Goal: Task Accomplishment & Management: Manage account settings

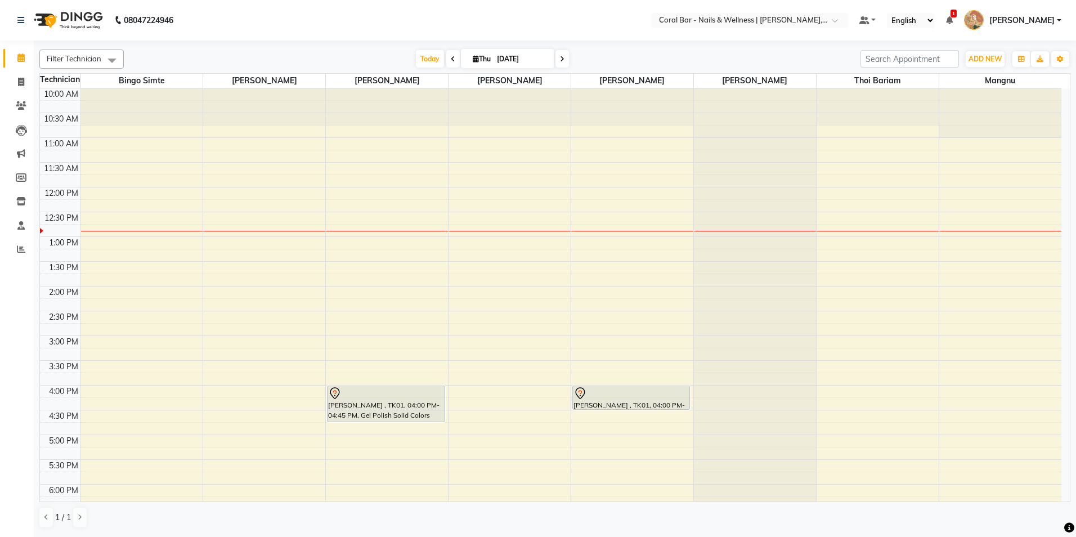
scroll to position [56, 0]
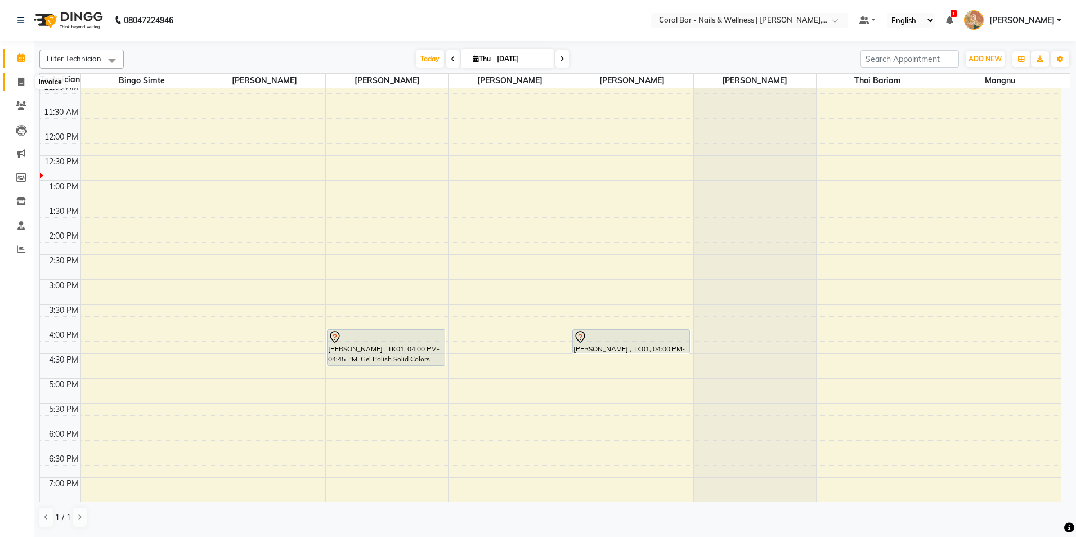
click at [20, 78] on icon at bounding box center [21, 82] width 6 height 8
select select "service"
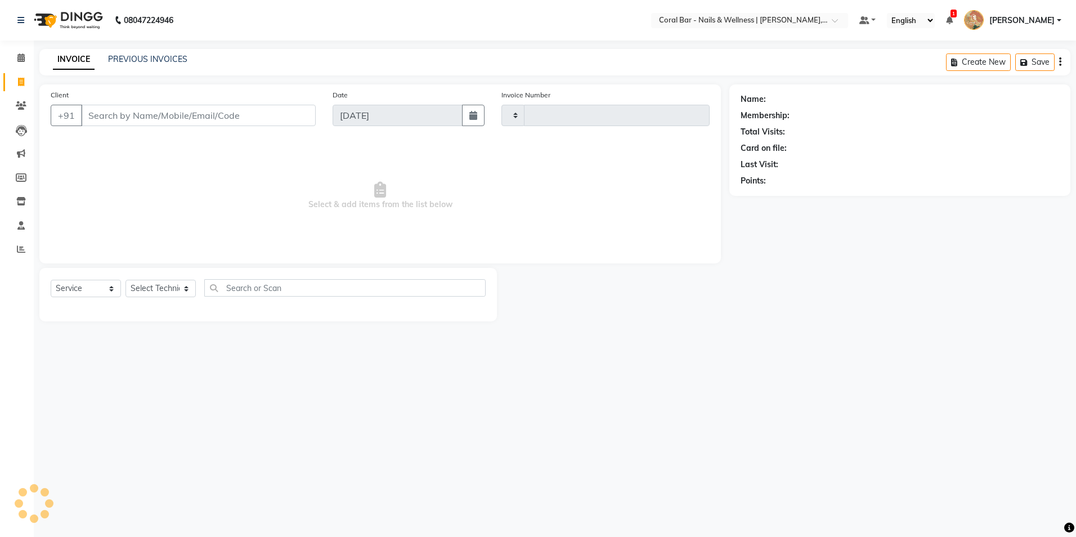
type input "1103"
select select "7157"
click at [957, 16] on span "1" at bounding box center [953, 14] width 6 height 8
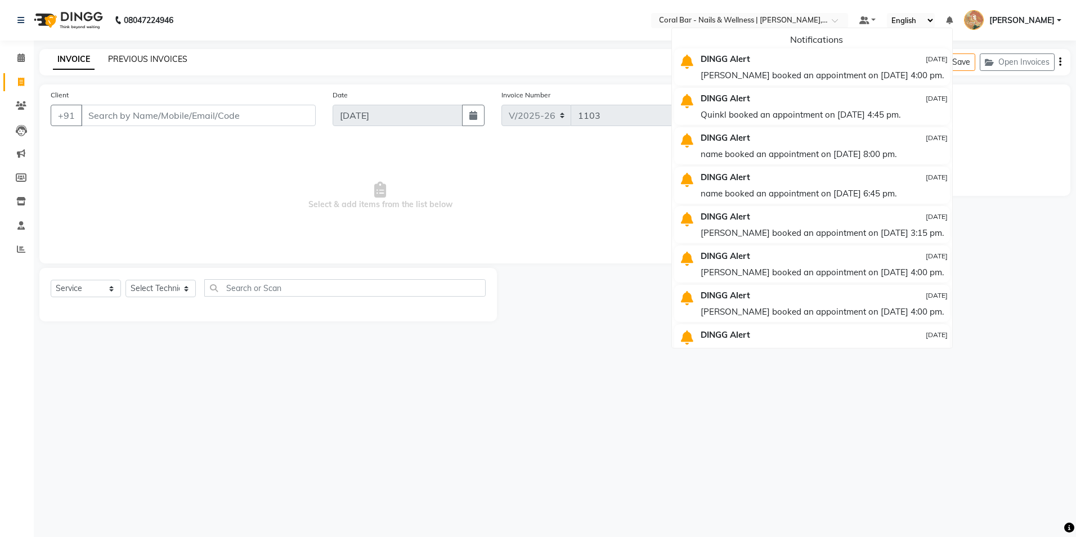
click at [141, 61] on link "PREVIOUS INVOICES" at bounding box center [147, 59] width 79 height 10
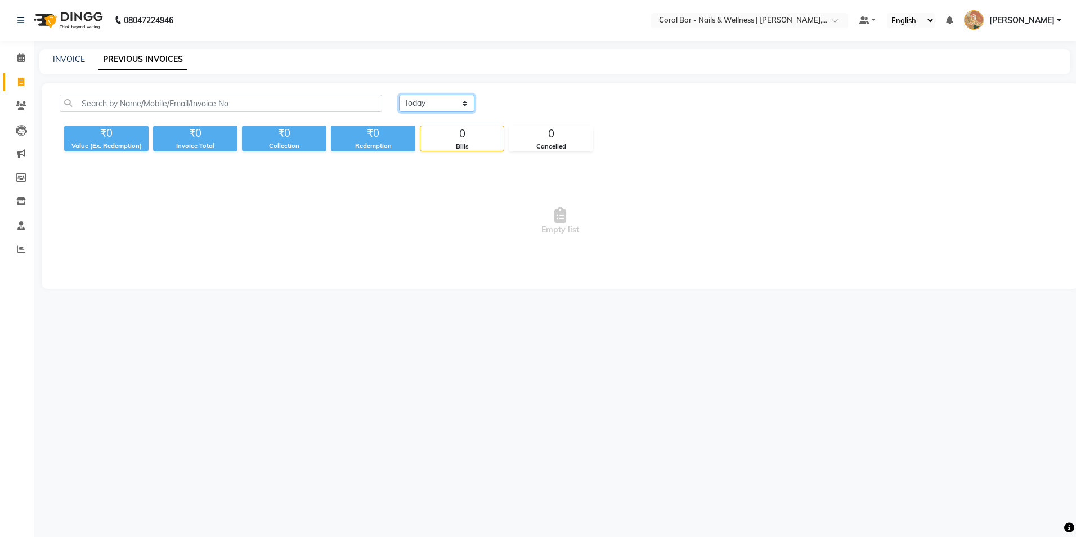
click at [445, 103] on select "[DATE] [DATE] Custom Range" at bounding box center [436, 103] width 75 height 17
click at [399, 95] on select "[DATE] [DATE] Custom Range" at bounding box center [436, 103] width 75 height 17
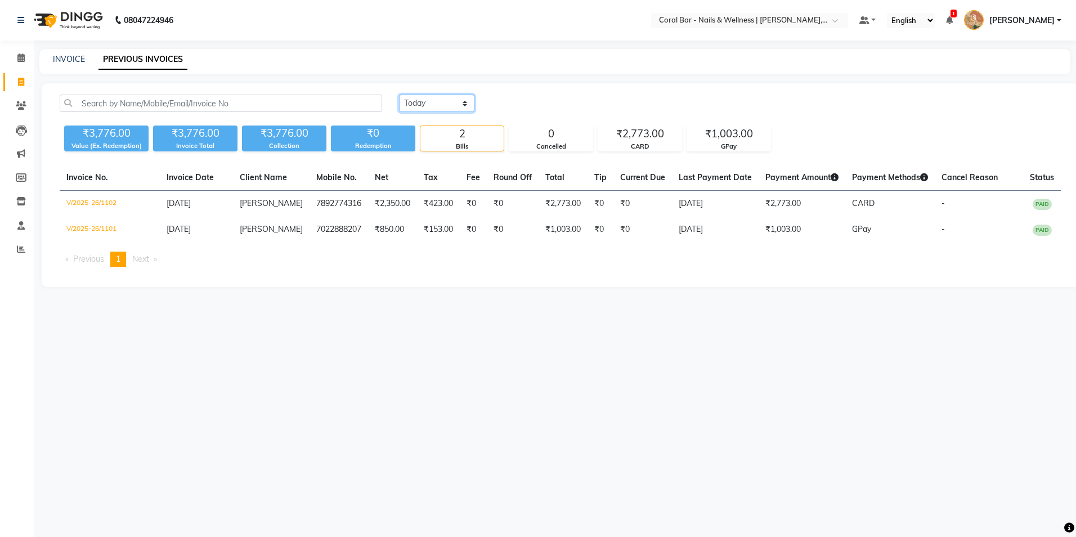
click at [460, 101] on select "[DATE] [DATE] Custom Range" at bounding box center [436, 103] width 75 height 17
select select "range"
click at [399, 95] on select "[DATE] [DATE] Custom Range" at bounding box center [436, 103] width 75 height 17
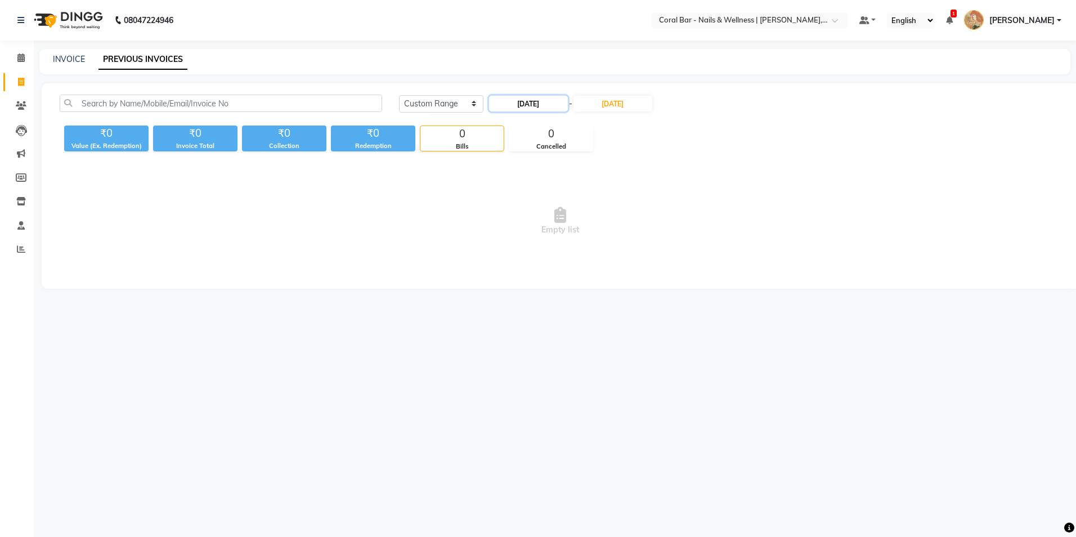
click at [542, 106] on input "[DATE]" at bounding box center [528, 104] width 79 height 16
select select "9"
select select "2025"
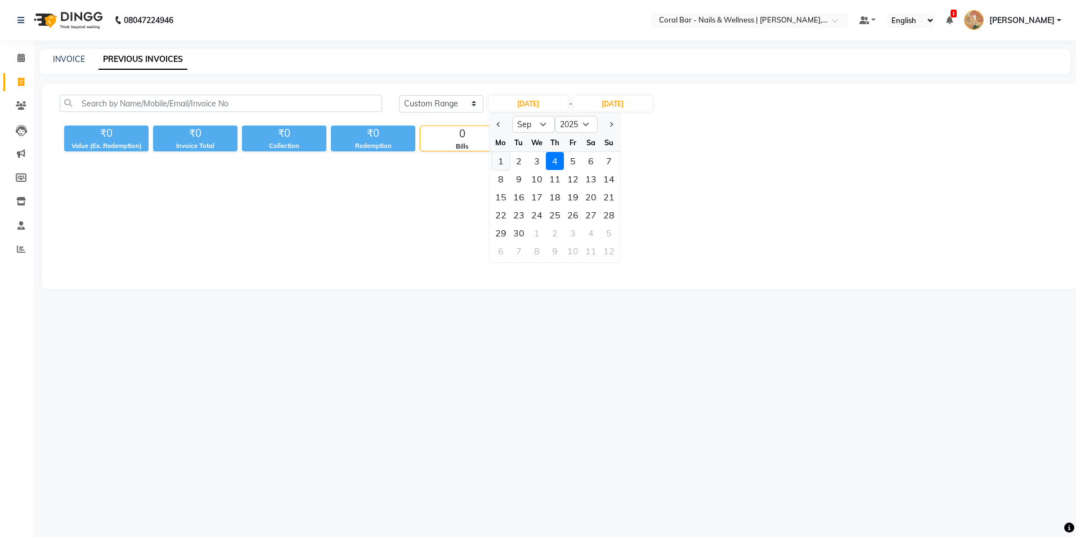
click at [496, 164] on div "1" at bounding box center [501, 161] width 18 height 18
type input "[DATE]"
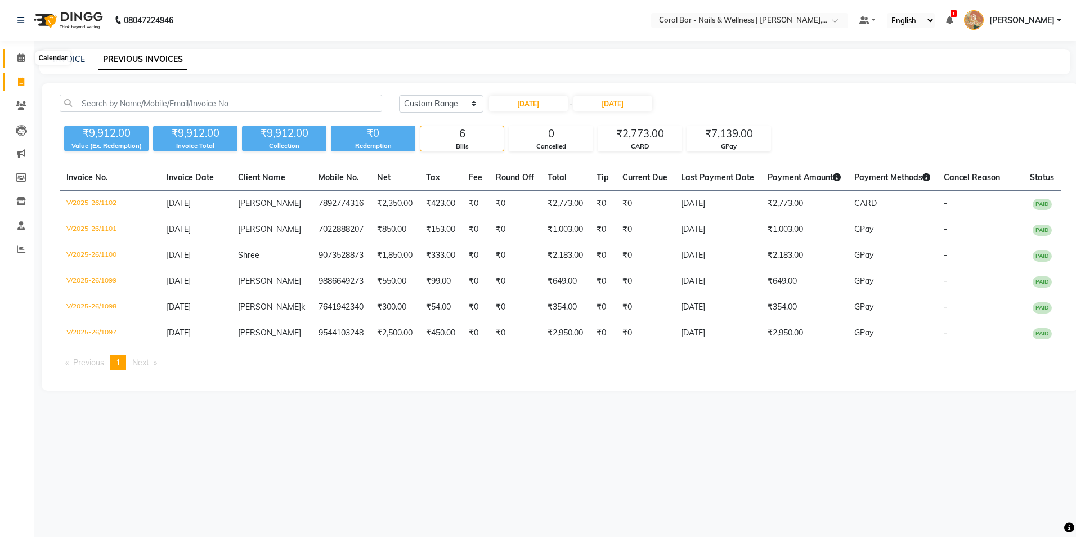
click at [17, 61] on icon at bounding box center [20, 57] width 7 height 8
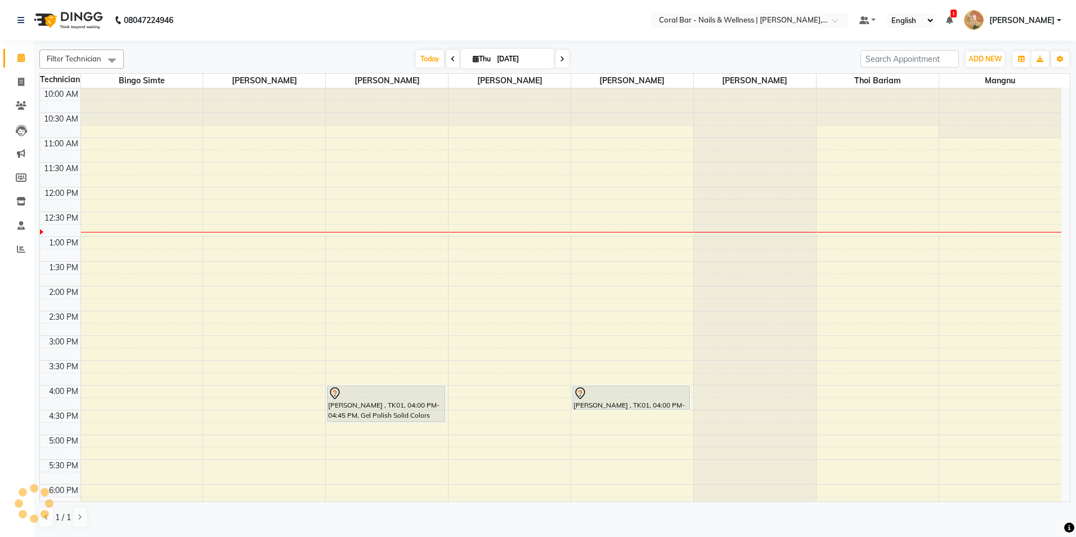
click at [17, 61] on icon at bounding box center [20, 57] width 7 height 8
click at [953, 24] on icon at bounding box center [949, 20] width 7 height 8
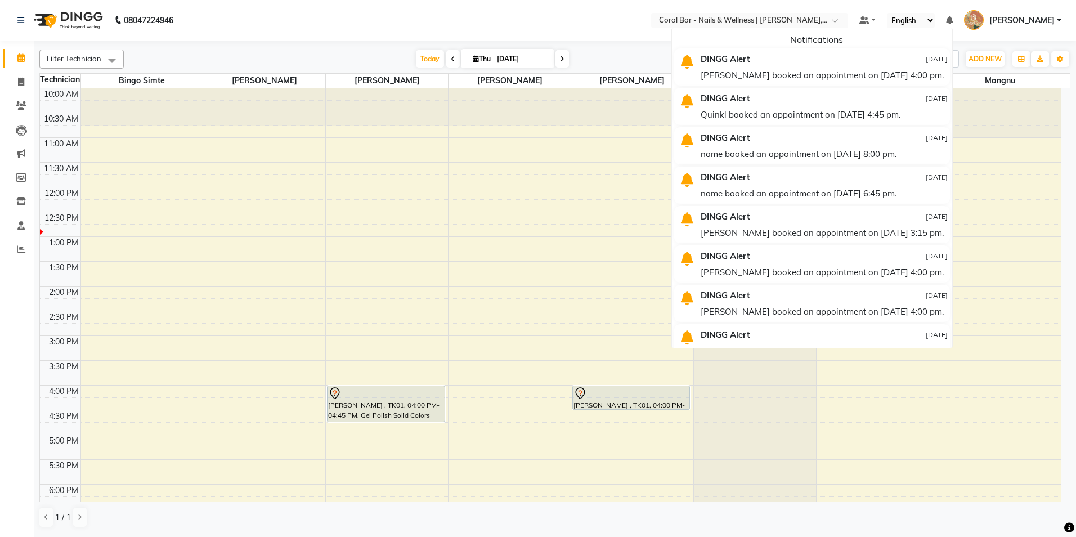
drag, startPoint x: 939, startPoint y: 61, endPoint x: 948, endPoint y: 44, distance: 18.9
click at [939, 61] on div "[DATE]" at bounding box center [912, 59] width 71 height 16
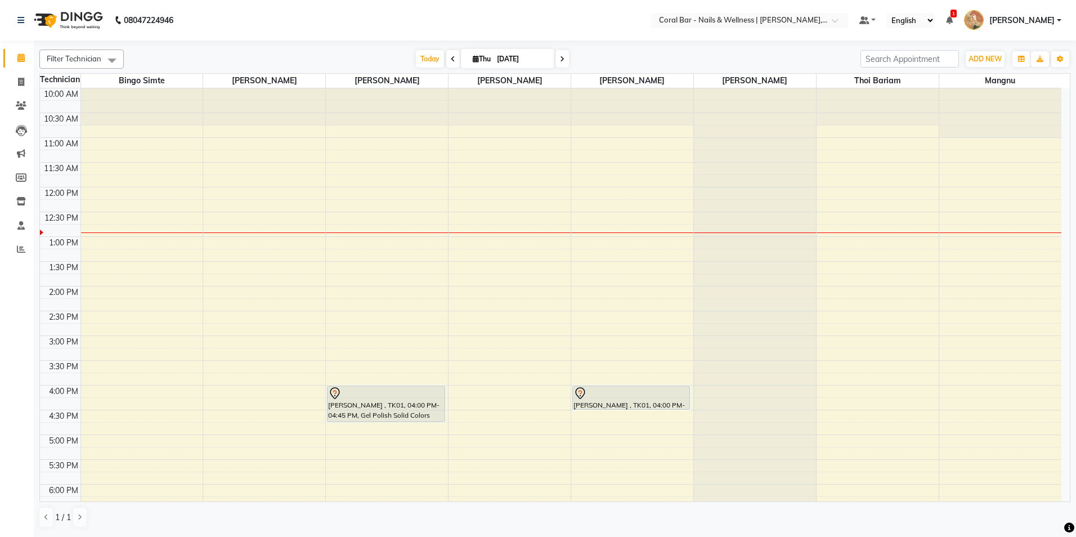
click at [953, 20] on icon at bounding box center [949, 20] width 7 height 8
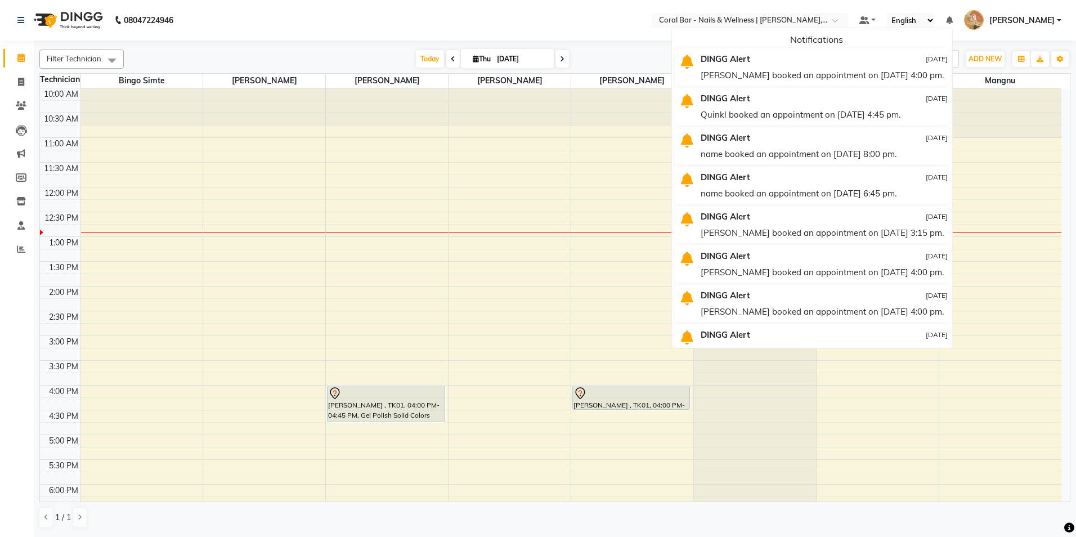
drag, startPoint x: 914, startPoint y: 68, endPoint x: 919, endPoint y: 62, distance: 7.2
click at [914, 68] on div "[PERSON_NAME] booked an appointment on [DATE] 4:00 pm." at bounding box center [824, 75] width 247 height 16
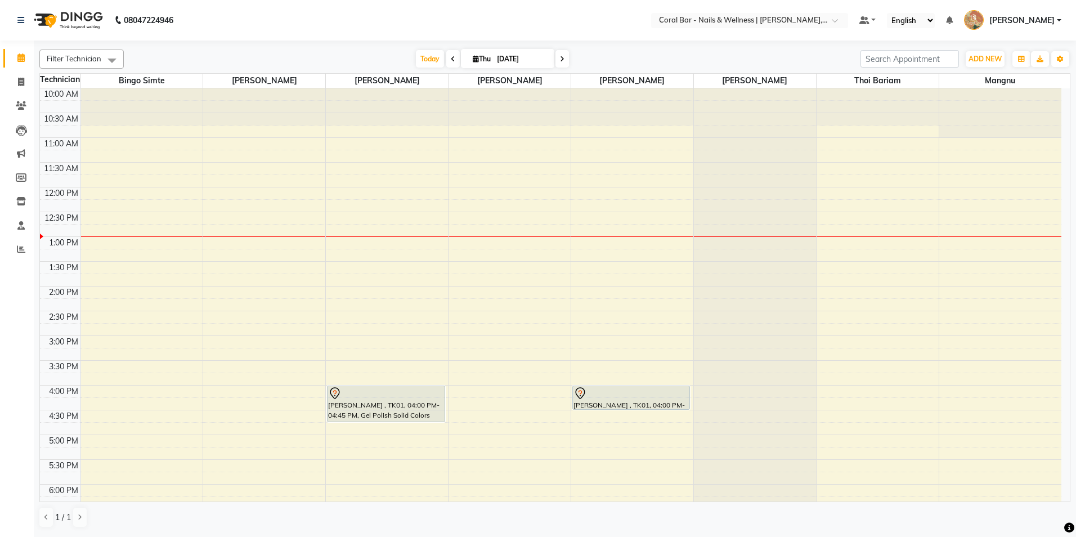
drag, startPoint x: 1049, startPoint y: 17, endPoint x: 1048, endPoint y: 23, distance: 5.7
click at [1049, 18] on span "[PERSON_NAME]" at bounding box center [1021, 21] width 65 height 12
click at [999, 89] on hr at bounding box center [1003, 89] width 103 height 1
drag, startPoint x: 999, startPoint y: 84, endPoint x: 1018, endPoint y: 57, distance: 33.6
click at [1002, 82] on span "Mangnu" at bounding box center [1000, 81] width 122 height 14
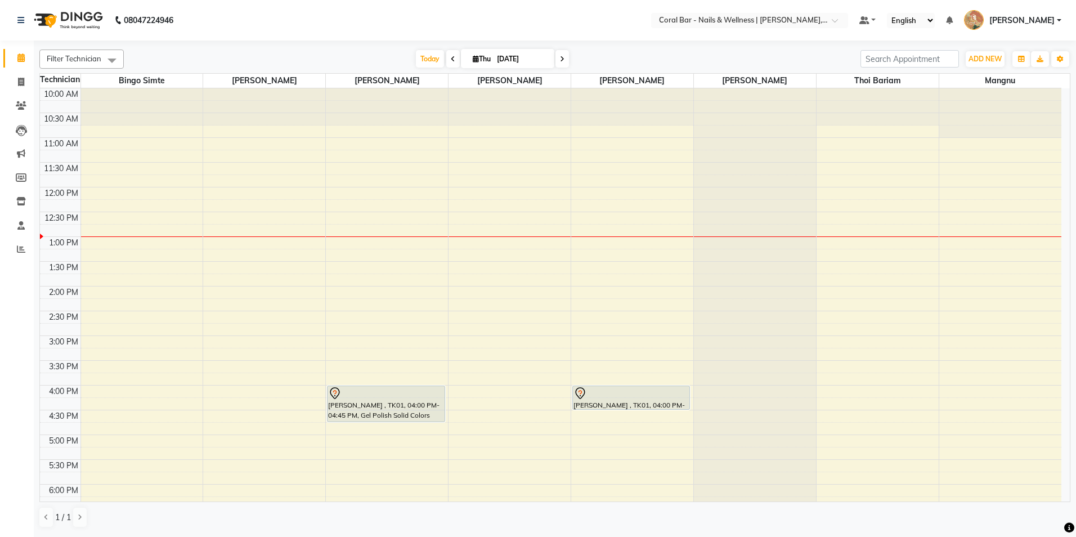
drag, startPoint x: 1045, startPoint y: 17, endPoint x: 1025, endPoint y: 56, distance: 43.5
click at [1045, 20] on span "[PERSON_NAME]" at bounding box center [1021, 21] width 65 height 12
click at [1012, 74] on link "Sign out" at bounding box center [1003, 80] width 103 height 17
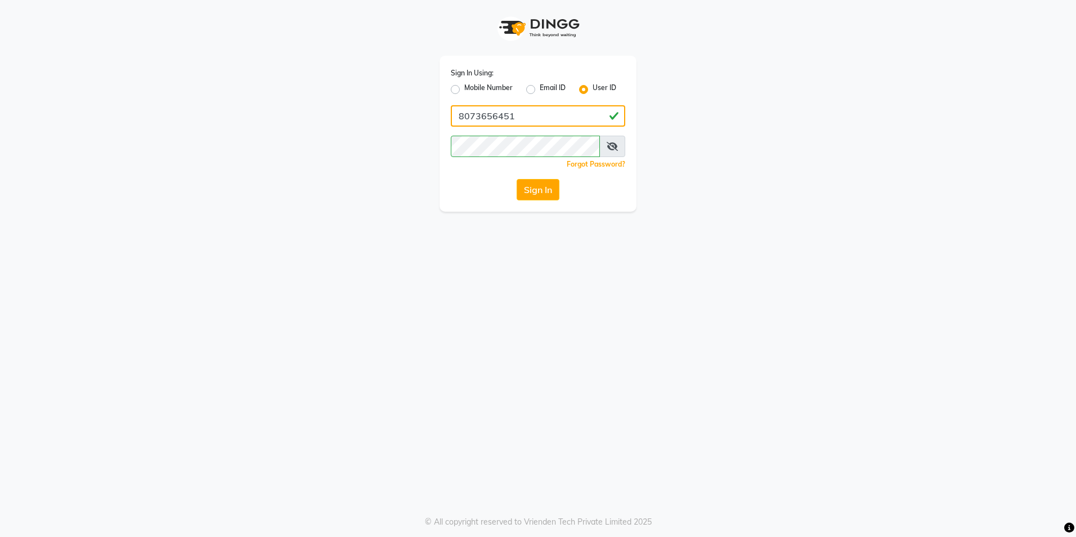
drag, startPoint x: 531, startPoint y: 119, endPoint x: 309, endPoint y: 128, distance: 221.8
click at [309, 128] on div "Sign In Using: Mobile Number Email ID User ID 8073656451 Remember me Forgot Pas…" at bounding box center [537, 106] width 641 height 212
type input "coralbar123"
drag, startPoint x: 733, startPoint y: 290, endPoint x: 699, endPoint y: 257, distance: 47.3
click at [733, 285] on div "Sign In Using: Mobile Number Email ID User ID coralbar123 Remember me Forgot Pa…" at bounding box center [538, 268] width 1076 height 537
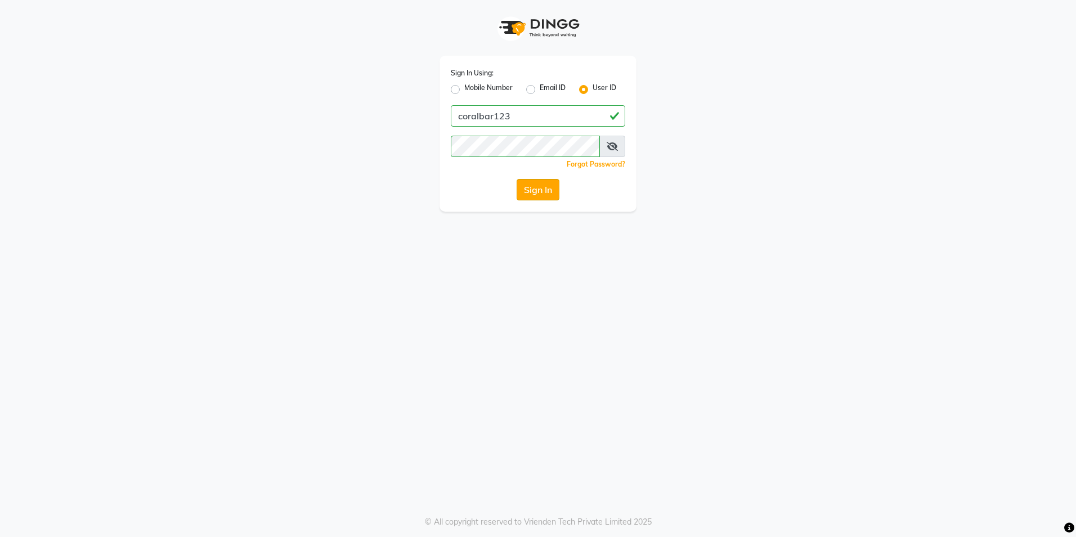
drag, startPoint x: 560, startPoint y: 187, endPoint x: 555, endPoint y: 190, distance: 6.1
click at [556, 190] on div "Sign In" at bounding box center [538, 189] width 174 height 21
click at [554, 190] on button "Sign In" at bounding box center [538, 189] width 43 height 21
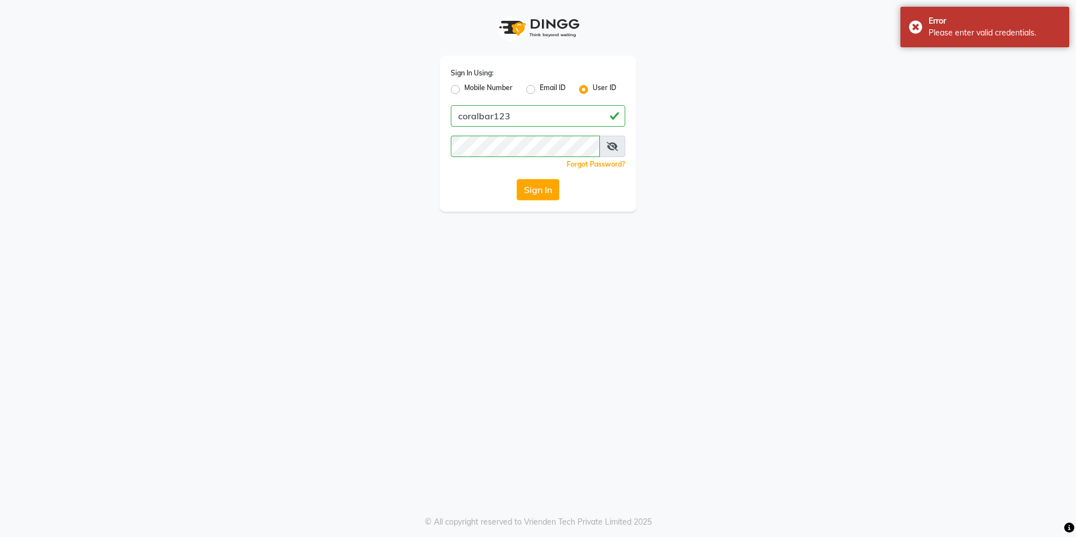
click at [612, 150] on span at bounding box center [612, 146] width 26 height 21
click at [608, 146] on icon at bounding box center [612, 146] width 11 height 9
click at [417, 150] on div "Sign In Using: Mobile Number Email ID User ID coralbar123 Remember me Forgot Pa…" at bounding box center [537, 106] width 641 height 212
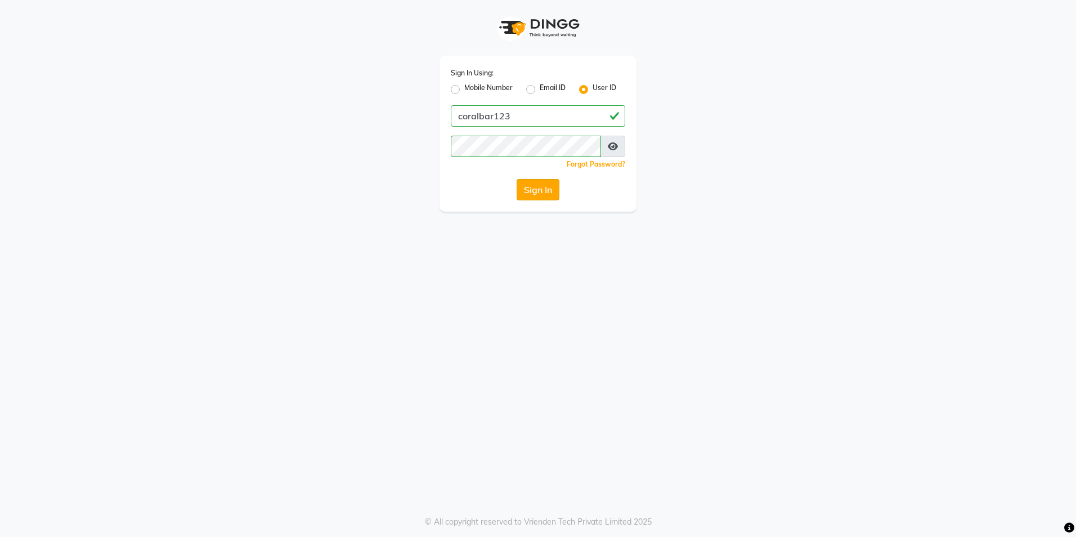
click at [522, 190] on button "Sign In" at bounding box center [538, 189] width 43 height 21
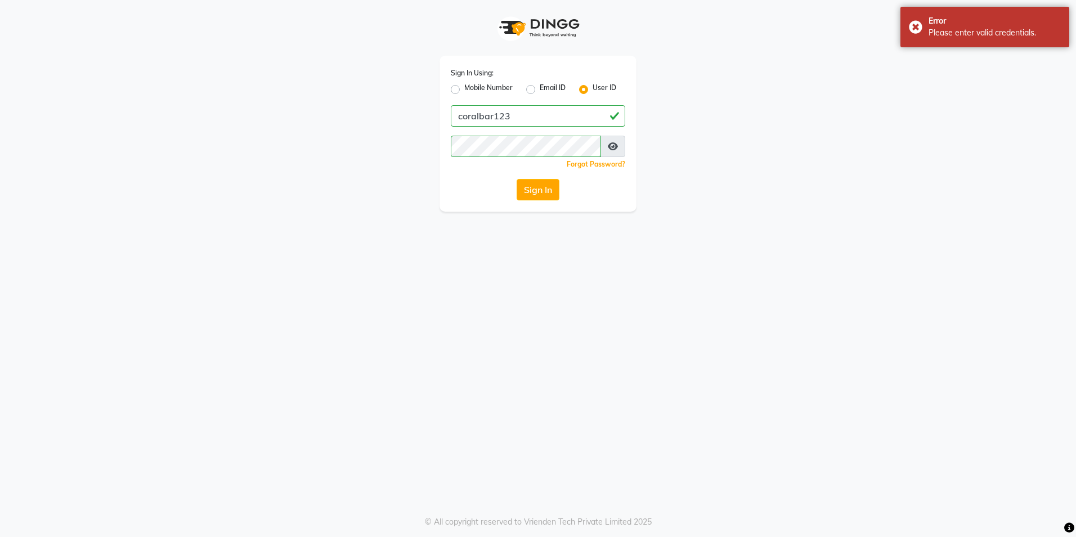
drag, startPoint x: 786, startPoint y: 212, endPoint x: 742, endPoint y: 191, distance: 48.3
click at [786, 210] on div "Sign In Using: Mobile Number Email ID User ID coralbar123 Remember me Forgot Pa…" at bounding box center [538, 268] width 1076 height 537
click at [479, 89] on label "Mobile Number" at bounding box center [488, 90] width 48 height 14
click at [472, 89] on input "Mobile Number" at bounding box center [467, 86] width 7 height 7
radio input "true"
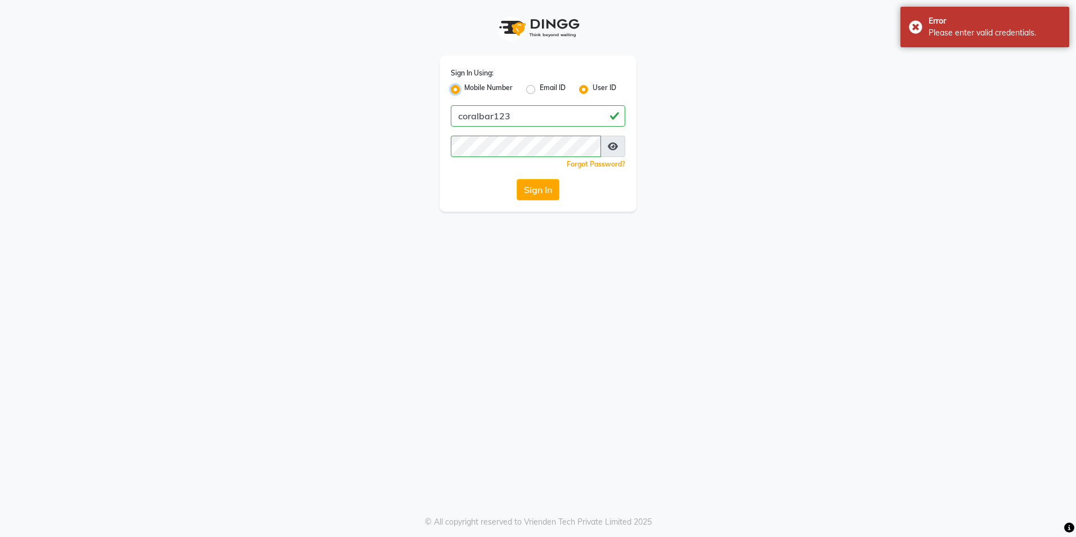
radio input "false"
drag, startPoint x: 587, startPoint y: 88, endPoint x: 560, endPoint y: 104, distance: 31.6
click at [592, 88] on label "User ID" at bounding box center [604, 90] width 24 height 14
click at [592, 88] on input "User ID" at bounding box center [595, 86] width 7 height 7
radio input "true"
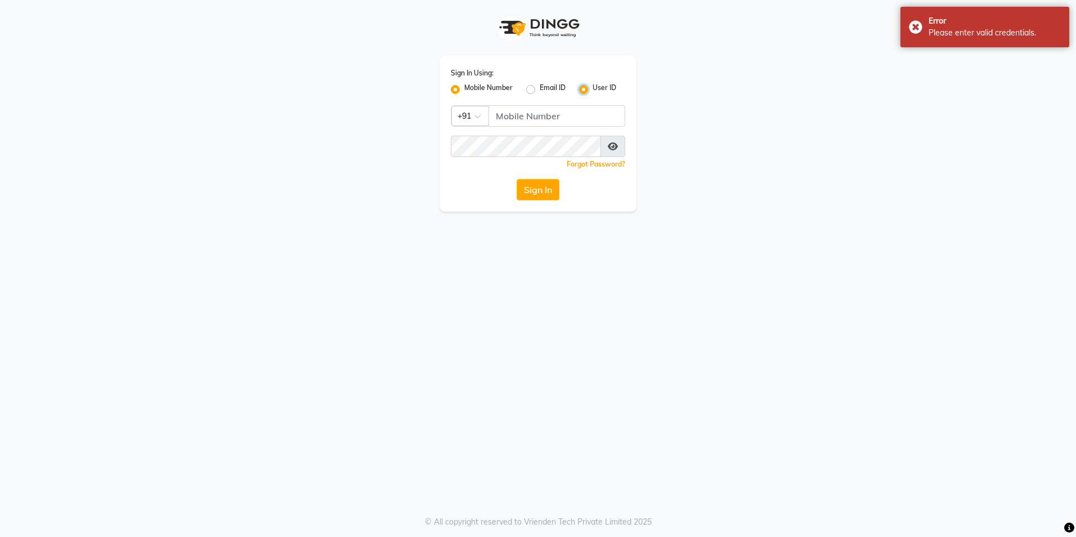
radio input "false"
click at [555, 112] on input "Username" at bounding box center [538, 115] width 174 height 21
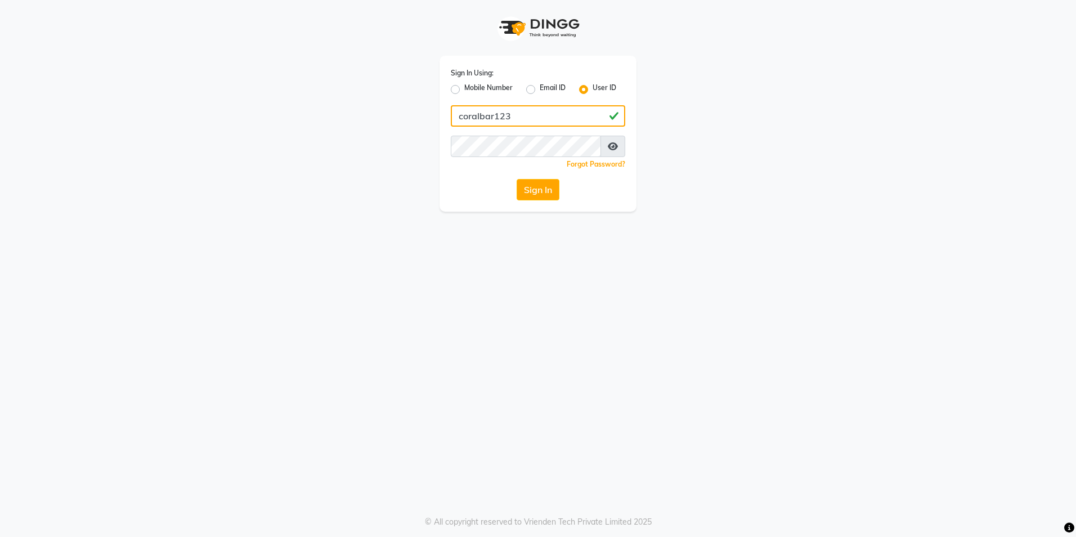
type input "coralbar123"
click at [616, 143] on icon at bounding box center [613, 146] width 10 height 9
click at [538, 183] on button "Sign In" at bounding box center [538, 189] width 43 height 21
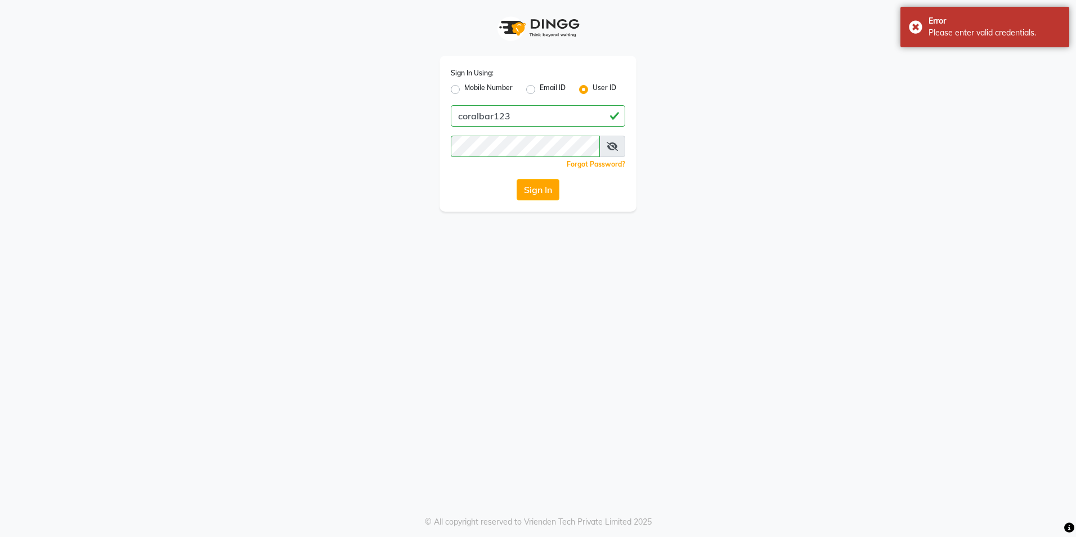
drag, startPoint x: 607, startPoint y: 149, endPoint x: 601, endPoint y: 150, distance: 5.7
click at [606, 149] on span at bounding box center [612, 146] width 26 height 21
click at [620, 146] on span at bounding box center [612, 146] width 26 height 21
click at [611, 143] on icon at bounding box center [612, 146] width 11 height 9
click at [374, 170] on div "Sign In Using: Mobile Number Email ID User ID coralbar123 Remember me Forgot Pa…" at bounding box center [537, 106] width 641 height 212
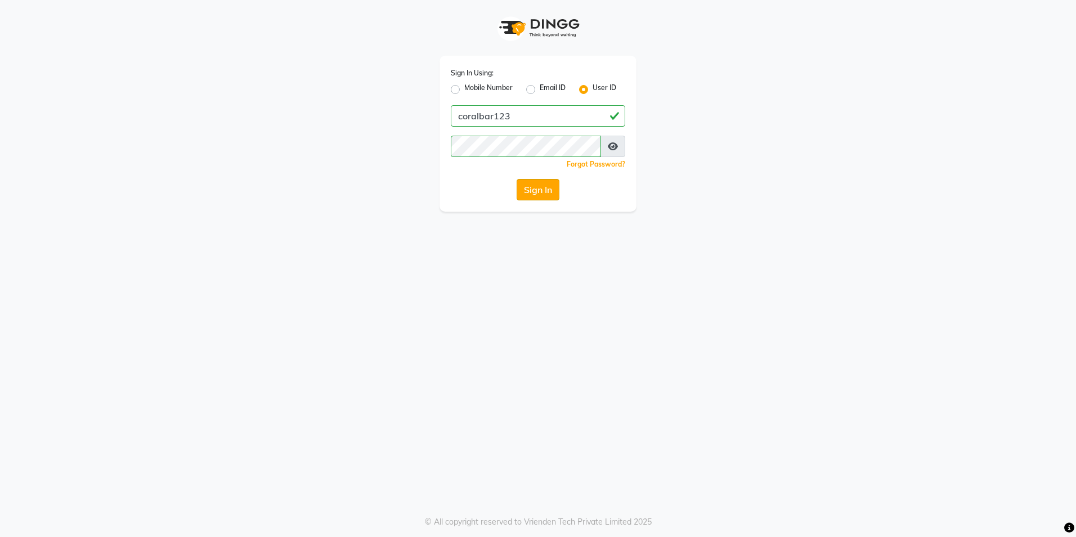
click at [540, 186] on button "Sign In" at bounding box center [538, 189] width 43 height 21
